Goal: Contribute content: Contribute content

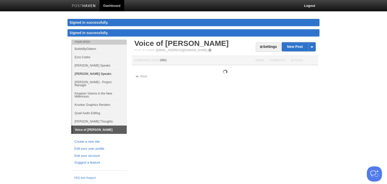
click at [95, 72] on link "[PERSON_NAME] Speaks" at bounding box center [99, 74] width 55 height 8
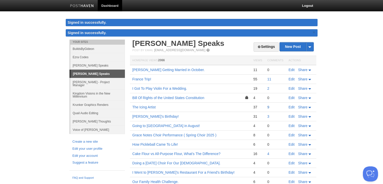
click at [268, 106] on link "9" at bounding box center [268, 107] width 2 height 4
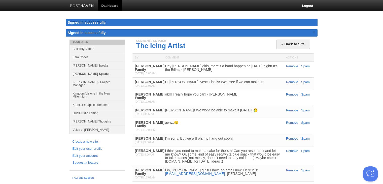
click at [85, 75] on link "[PERSON_NAME] Speaks" at bounding box center [97, 74] width 55 height 8
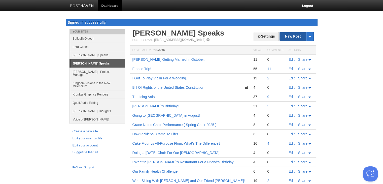
click at [290, 32] on link "New Post" at bounding box center [297, 36] width 34 height 9
